Goal: Information Seeking & Learning: Compare options

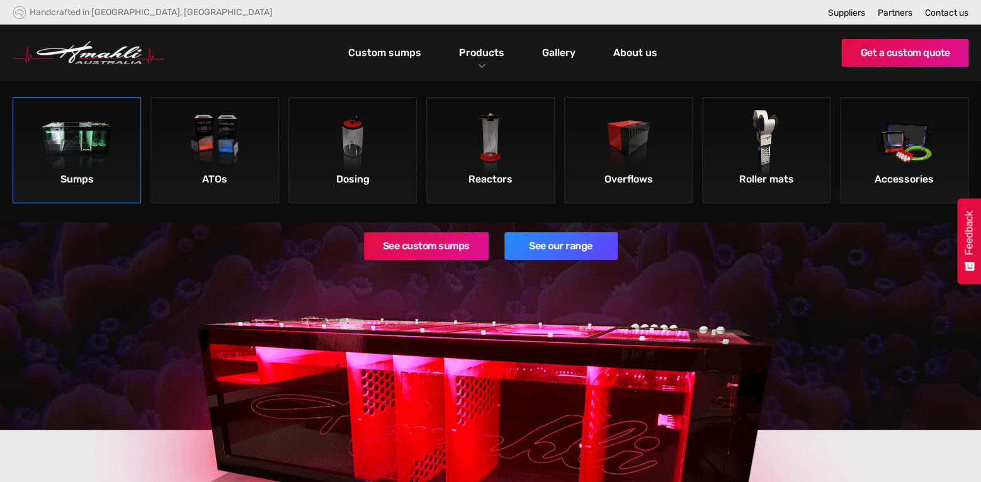
click at [50, 137] on img at bounding box center [77, 145] width 71 height 71
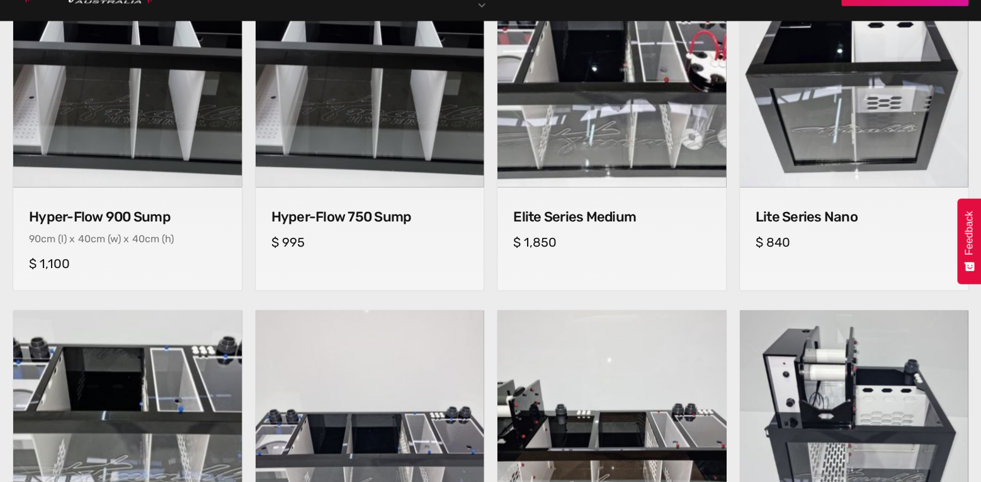
scroll to position [485, 0]
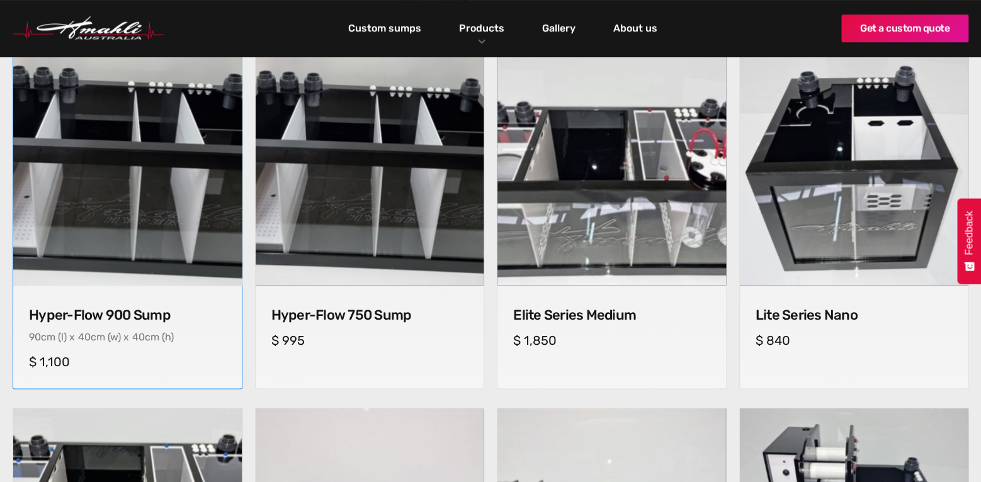
click at [172, 173] on img at bounding box center [128, 171] width 240 height 240
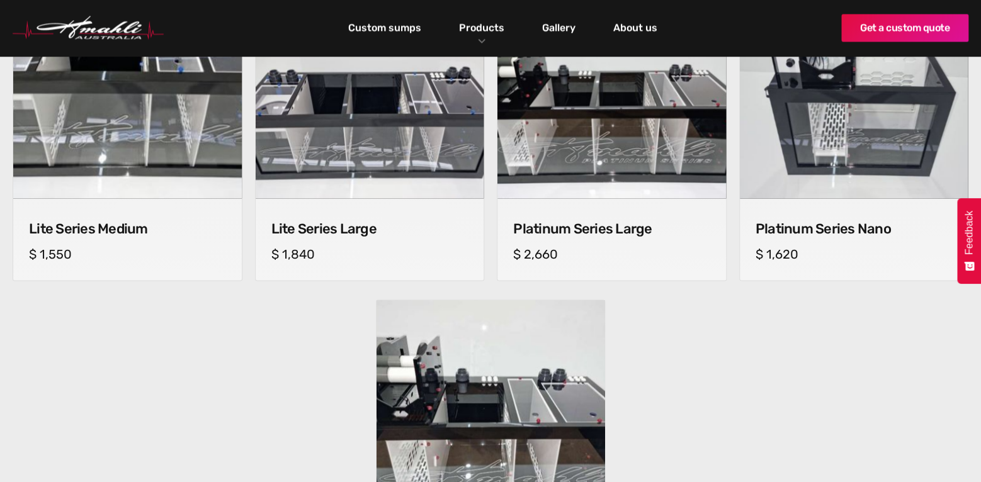
scroll to position [837, 0]
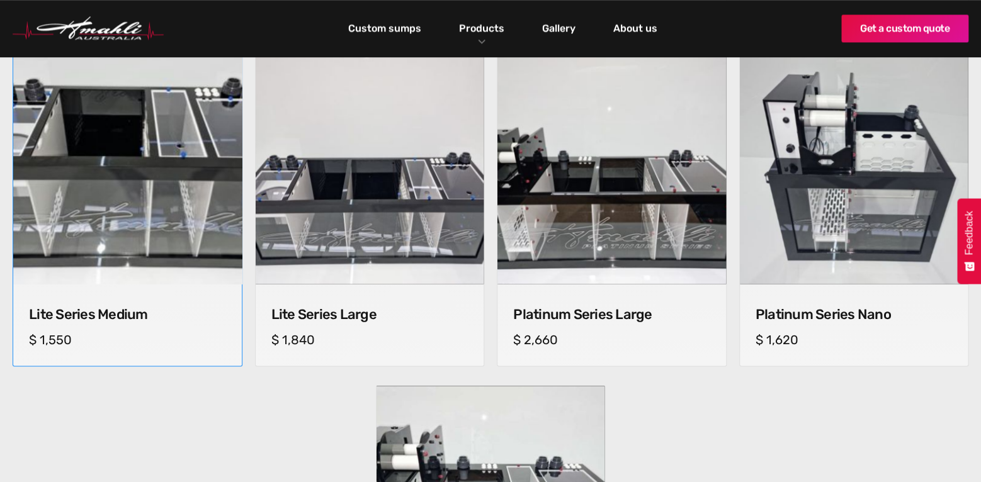
click at [82, 200] on img at bounding box center [128, 170] width 240 height 240
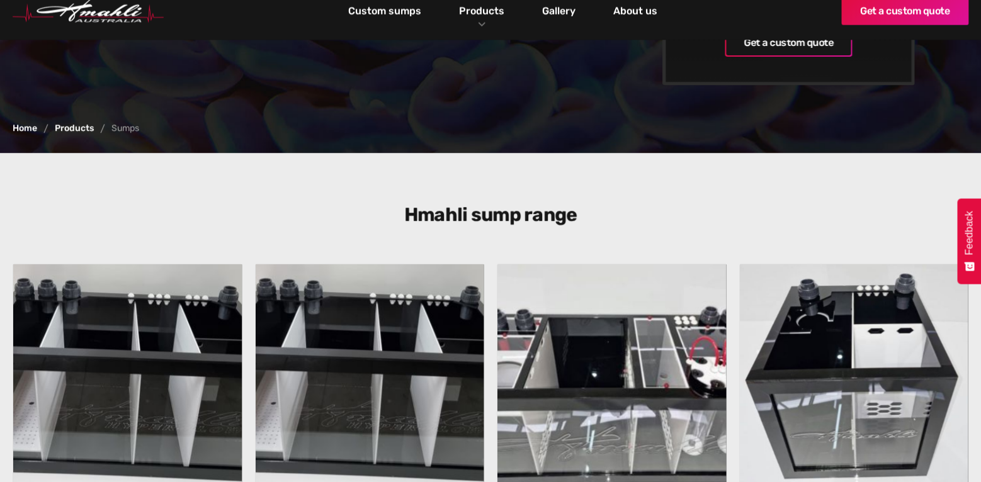
scroll to position [309, 0]
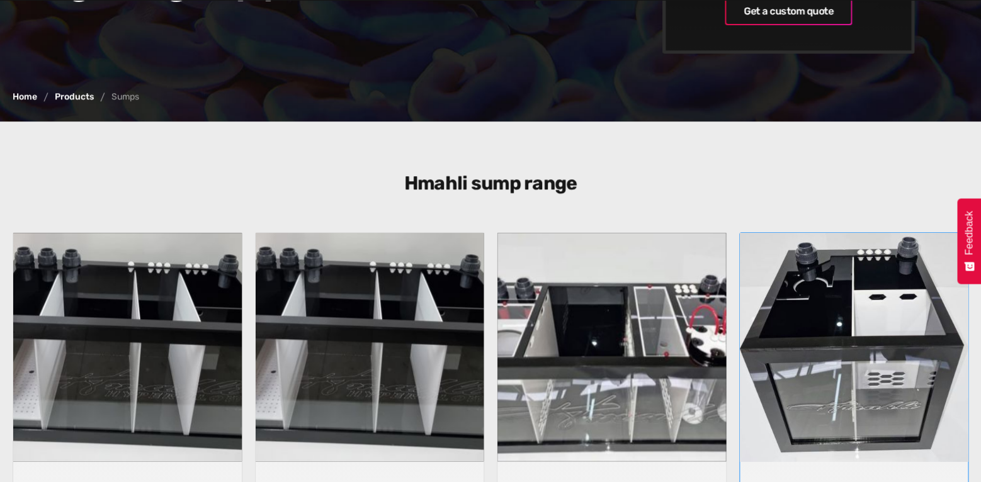
click at [848, 268] on img at bounding box center [854, 347] width 240 height 240
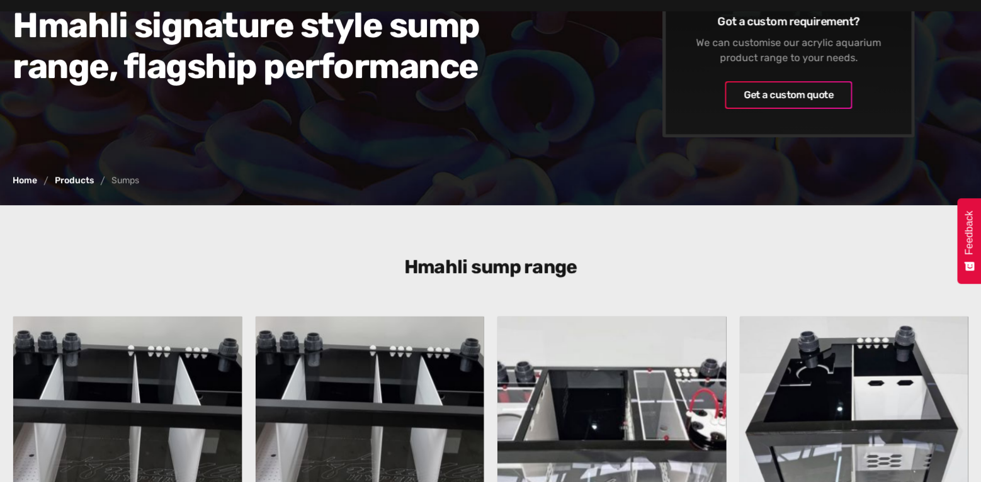
scroll to position [0, 0]
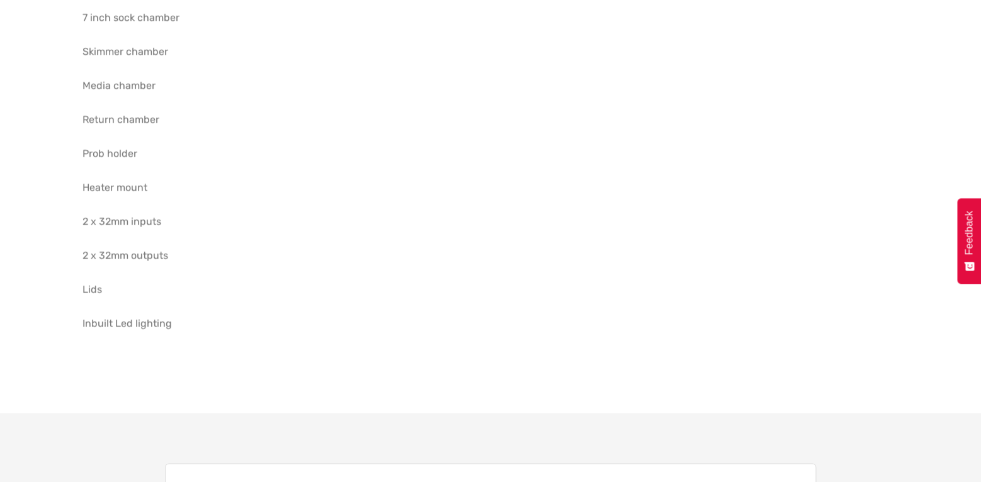
scroll to position [705, 0]
